Goal: Task Accomplishment & Management: Manage account settings

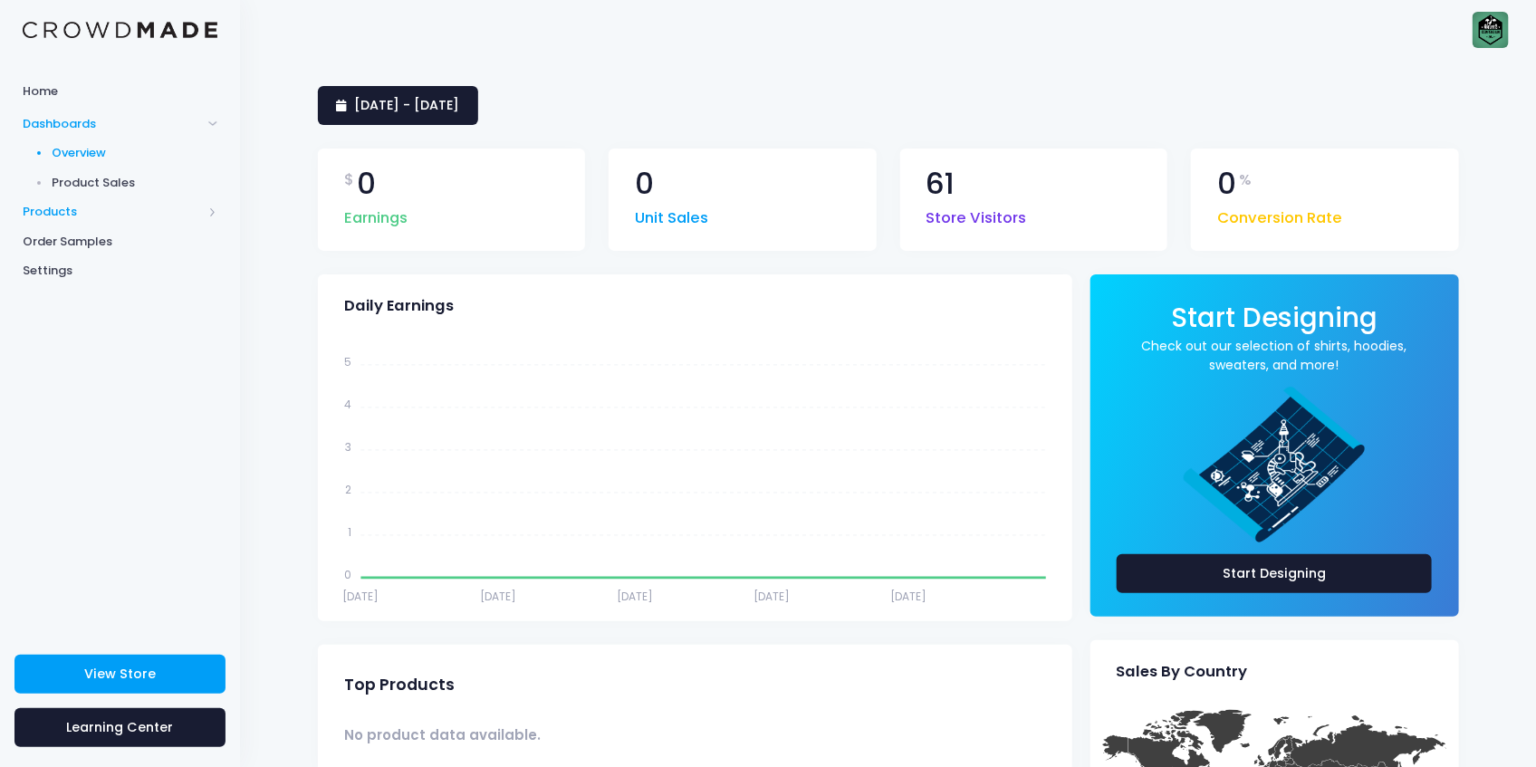
click at [47, 206] on span "Products" at bounding box center [112, 212] width 179 height 18
click at [101, 178] on span "Product Builder" at bounding box center [136, 183] width 166 height 18
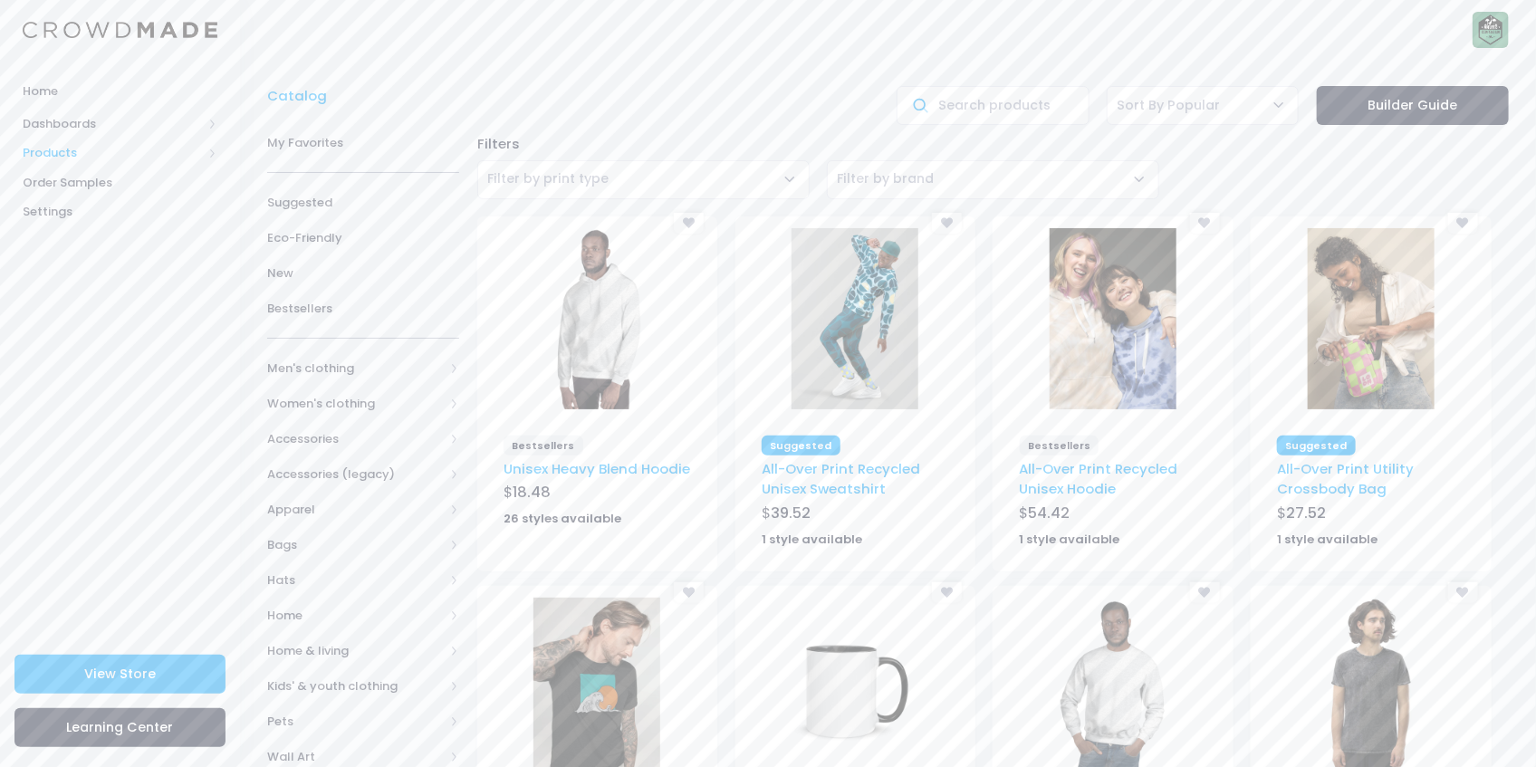
click at [62, 151] on span "Products" at bounding box center [112, 153] width 179 height 18
click at [112, 208] on span "Product Editor" at bounding box center [136, 212] width 166 height 18
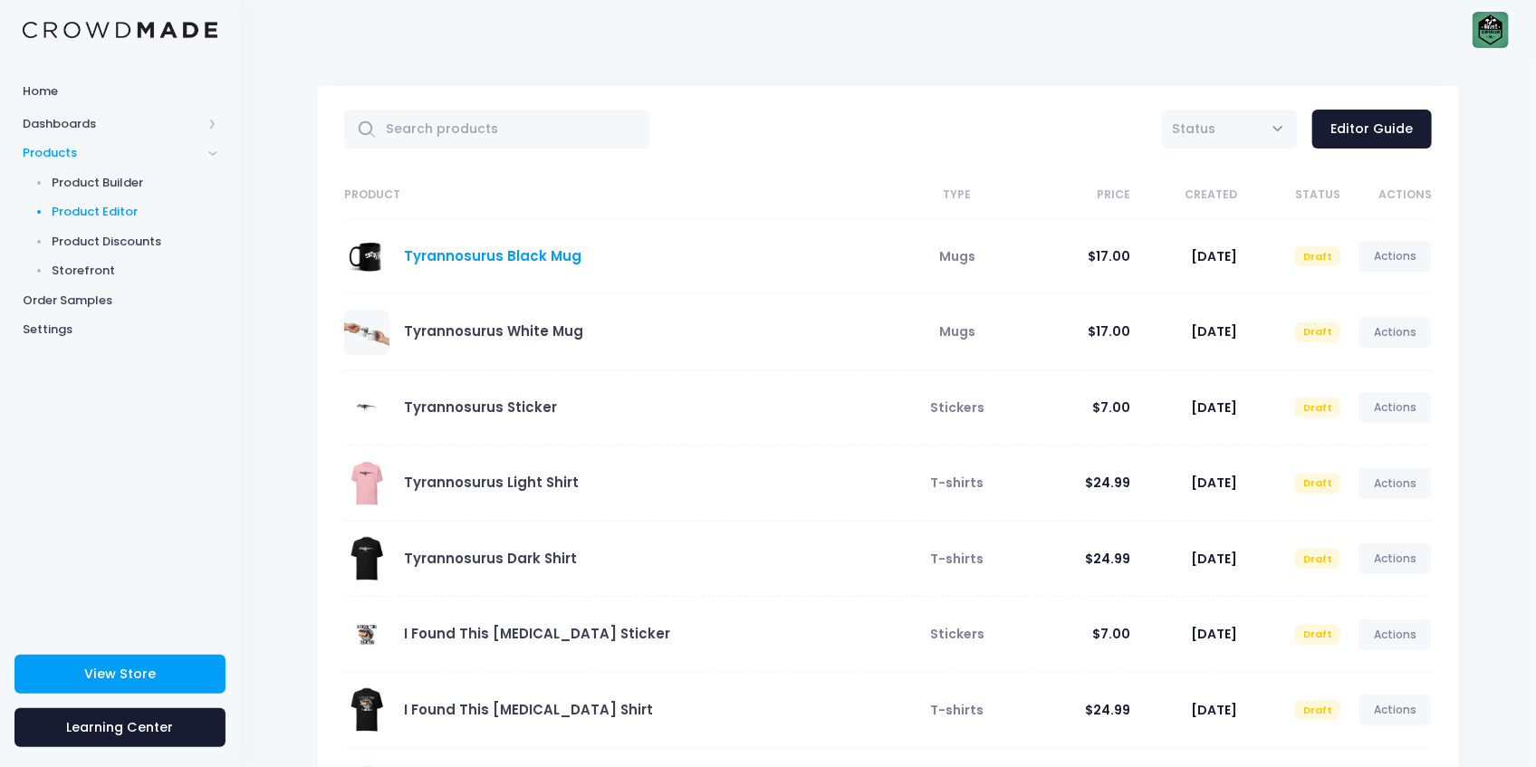
click at [471, 257] on link "Tyrannosurus Black Mug" at bounding box center [492, 255] width 177 height 19
click at [369, 263] on span at bounding box center [366, 256] width 45 height 45
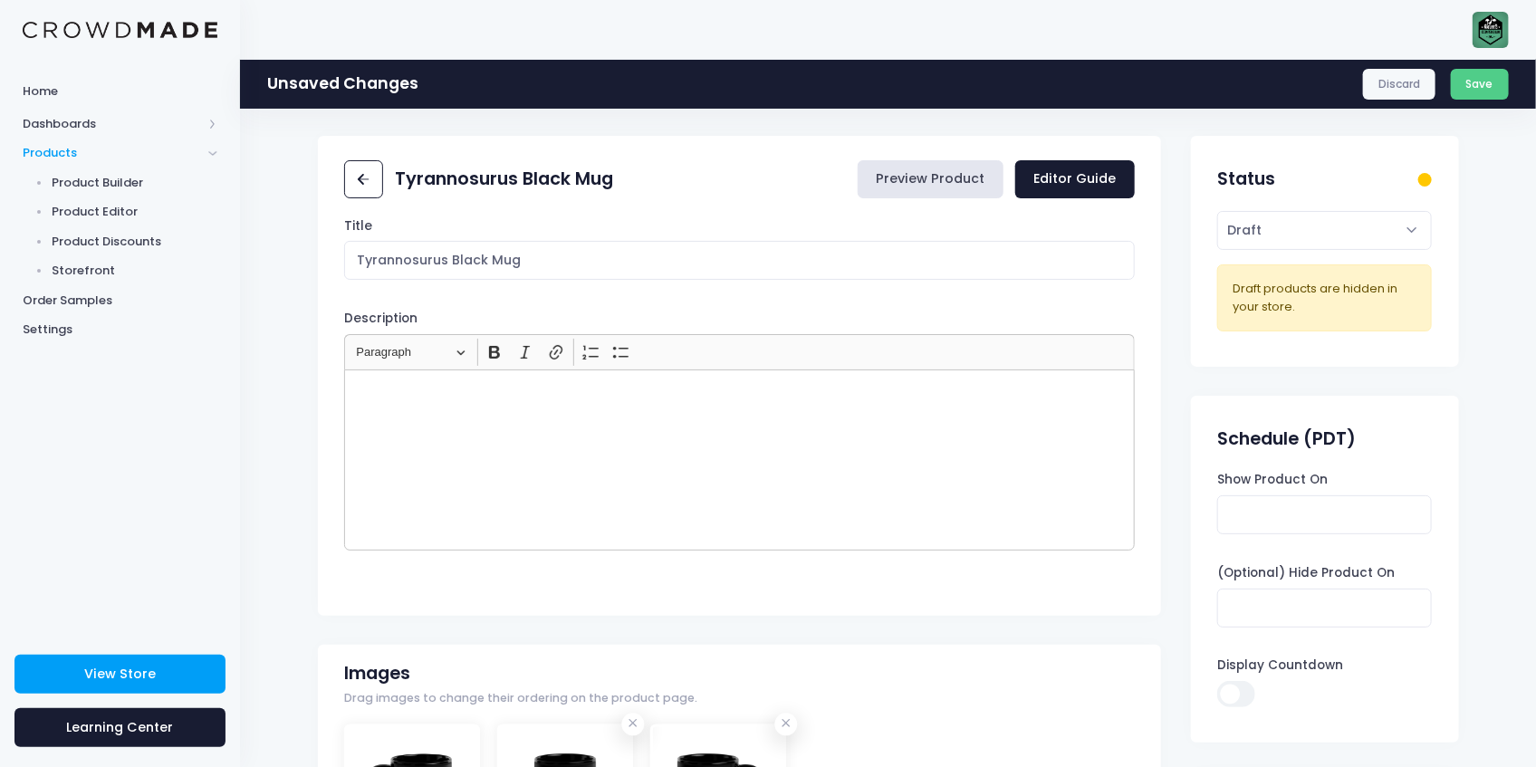
click at [972, 170] on link "Preview Product" at bounding box center [931, 179] width 146 height 39
click at [359, 187] on icon at bounding box center [363, 179] width 21 height 21
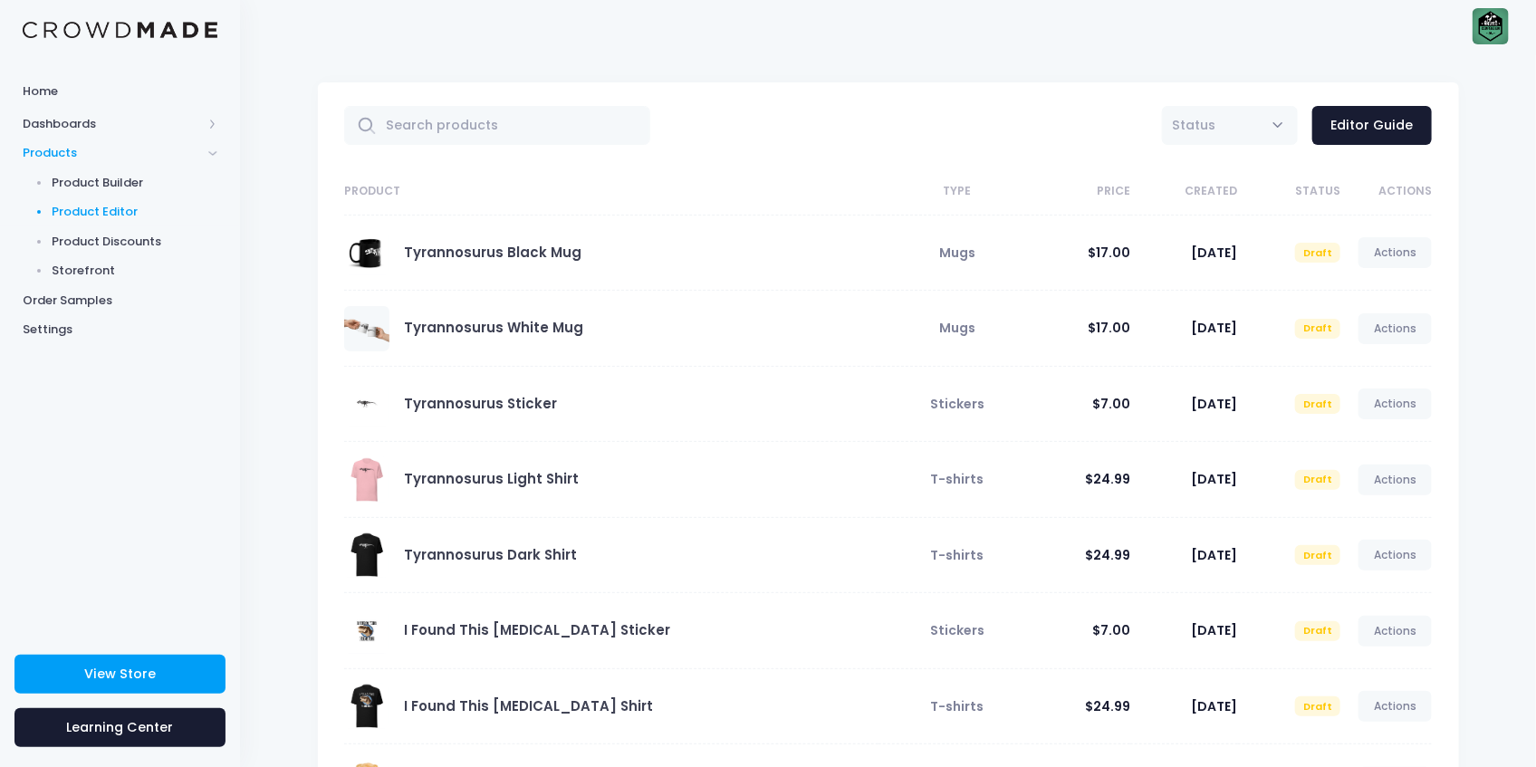
scroll to position [181, 0]
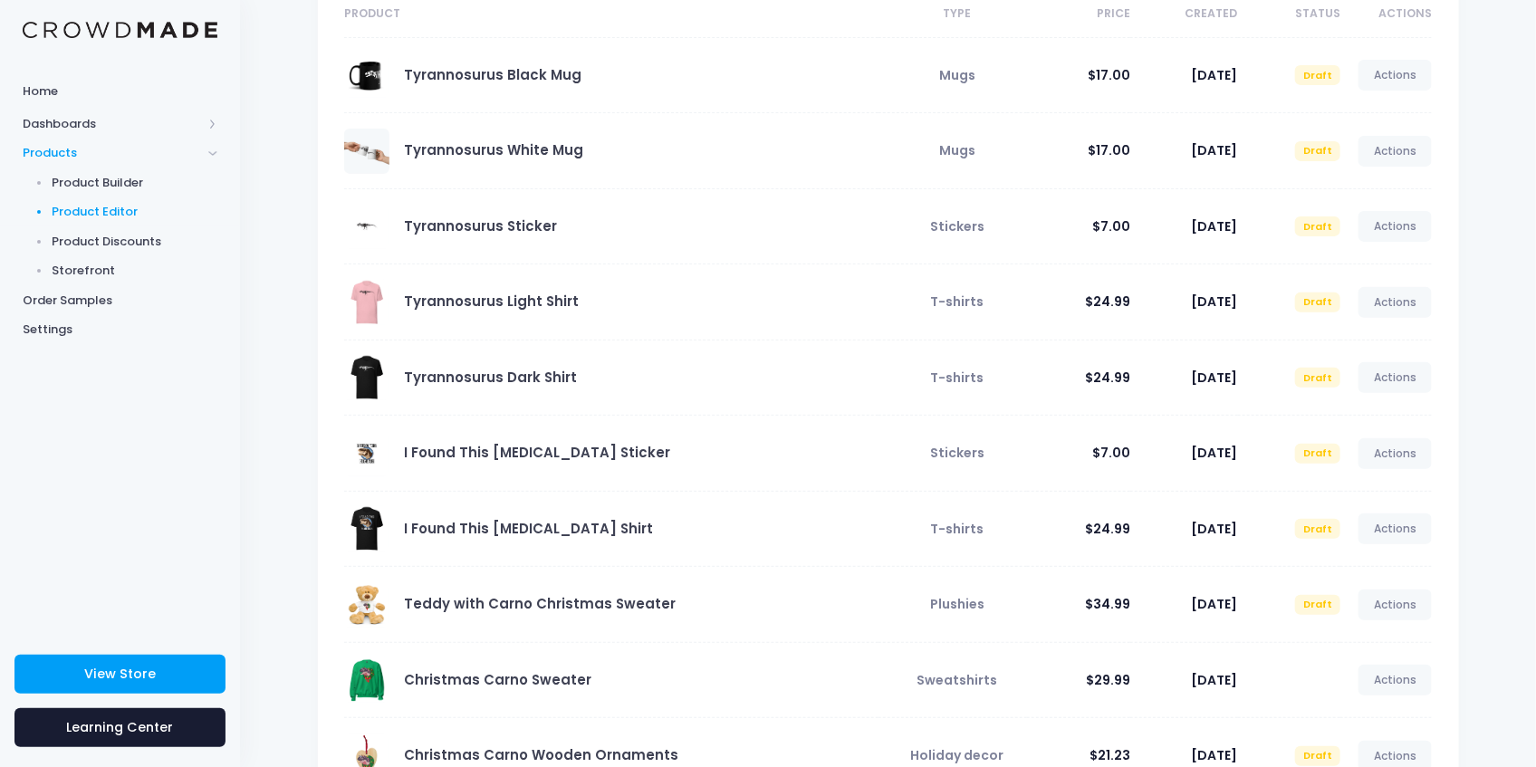
click at [359, 374] on span at bounding box center [366, 377] width 45 height 45
click at [369, 371] on span at bounding box center [366, 377] width 45 height 45
click at [451, 380] on link "Tyrannosurus Dark Shirt" at bounding box center [490, 377] width 173 height 19
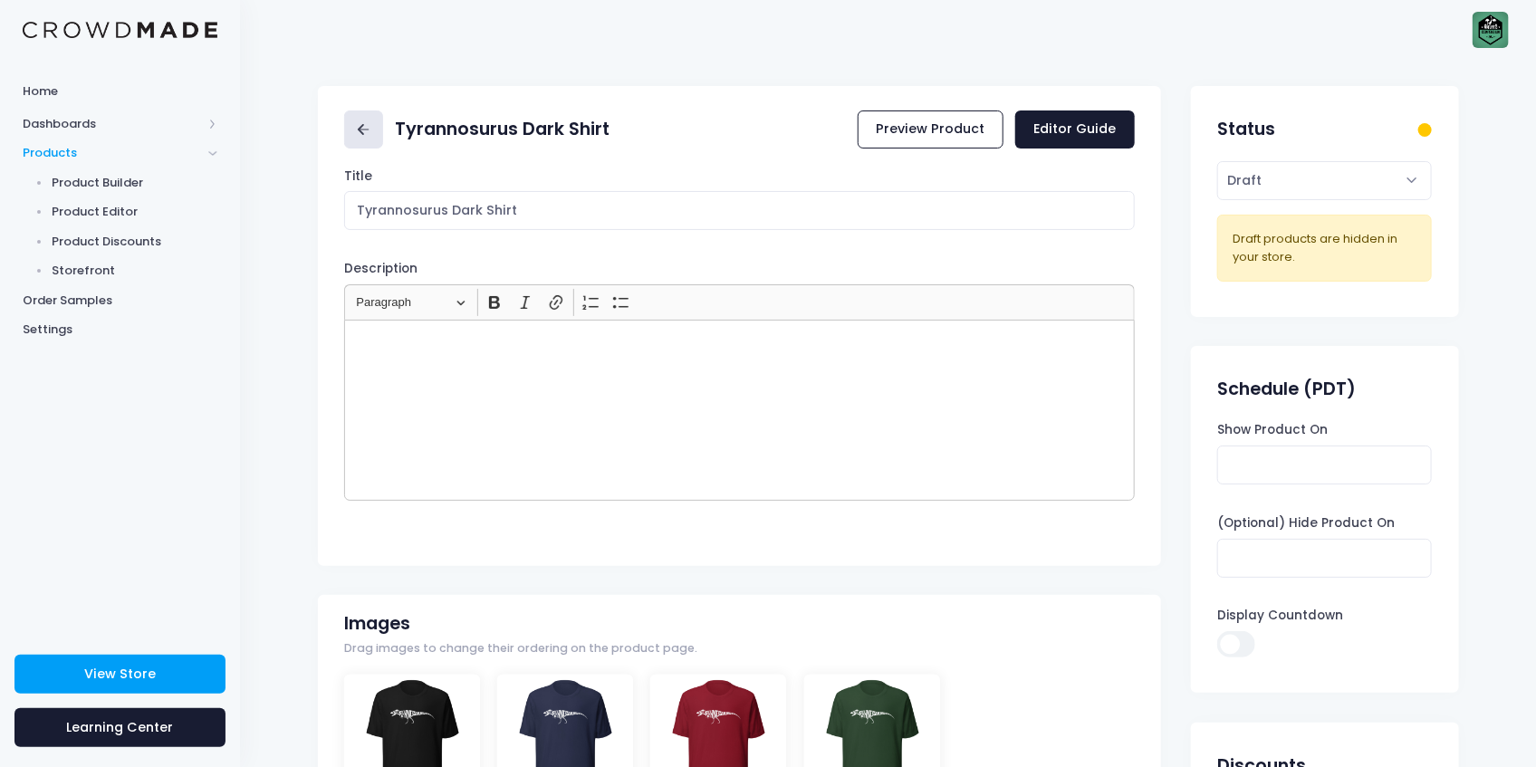
click at [356, 129] on icon at bounding box center [363, 130] width 21 height 21
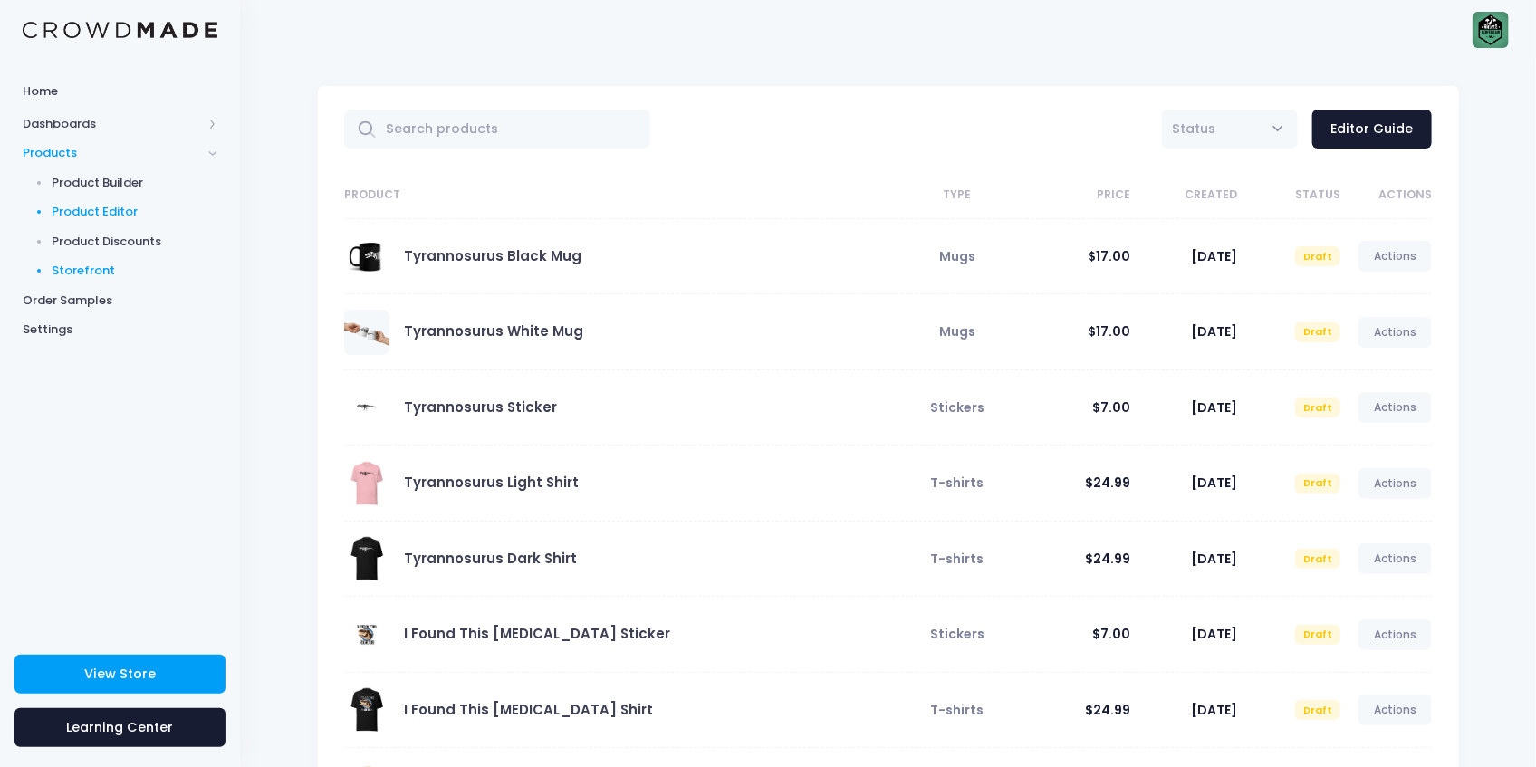
click at [87, 264] on span "Storefront" at bounding box center [136, 271] width 166 height 18
